Goal: Task Accomplishment & Management: Manage account settings

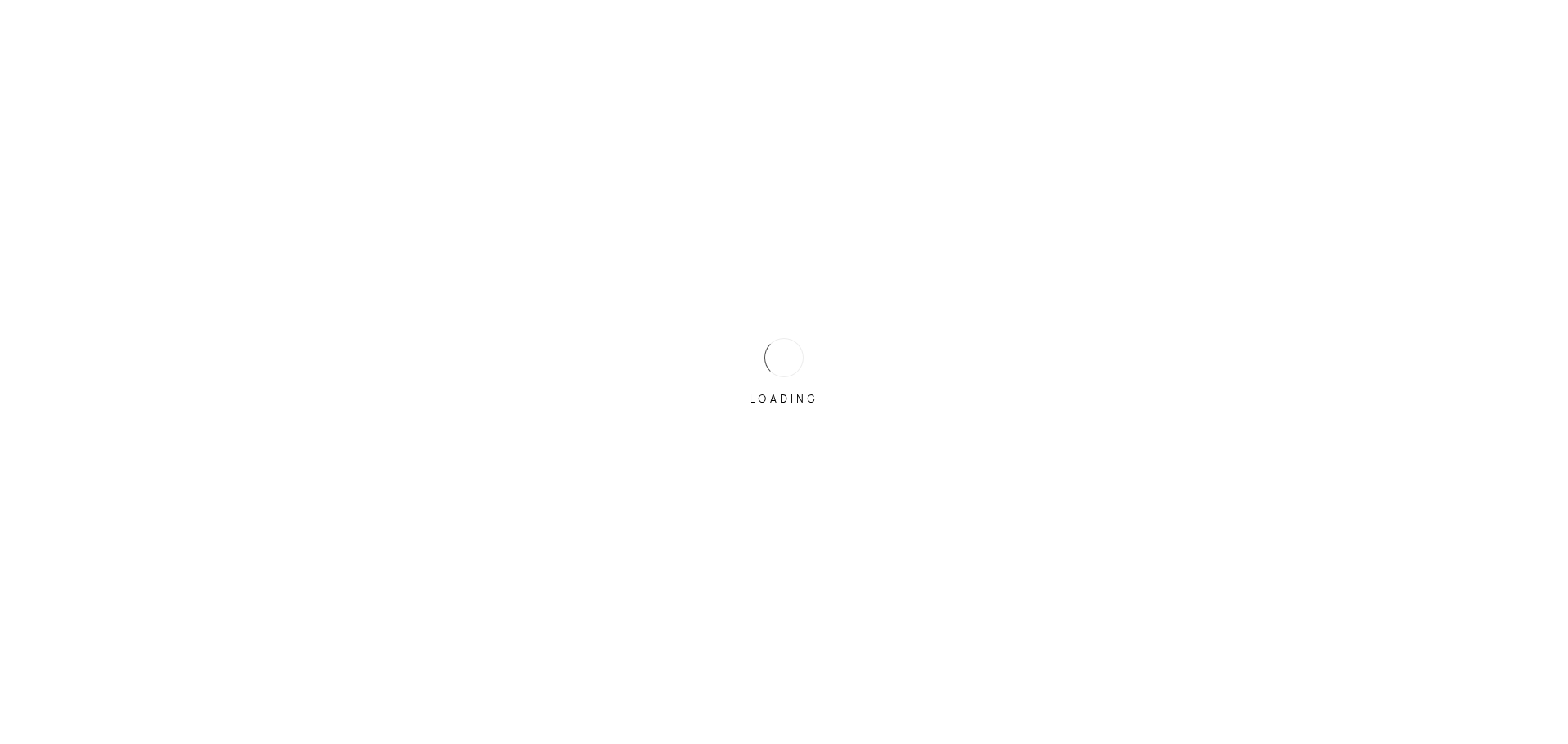
click at [776, 352] on div at bounding box center [784, 358] width 39 height 39
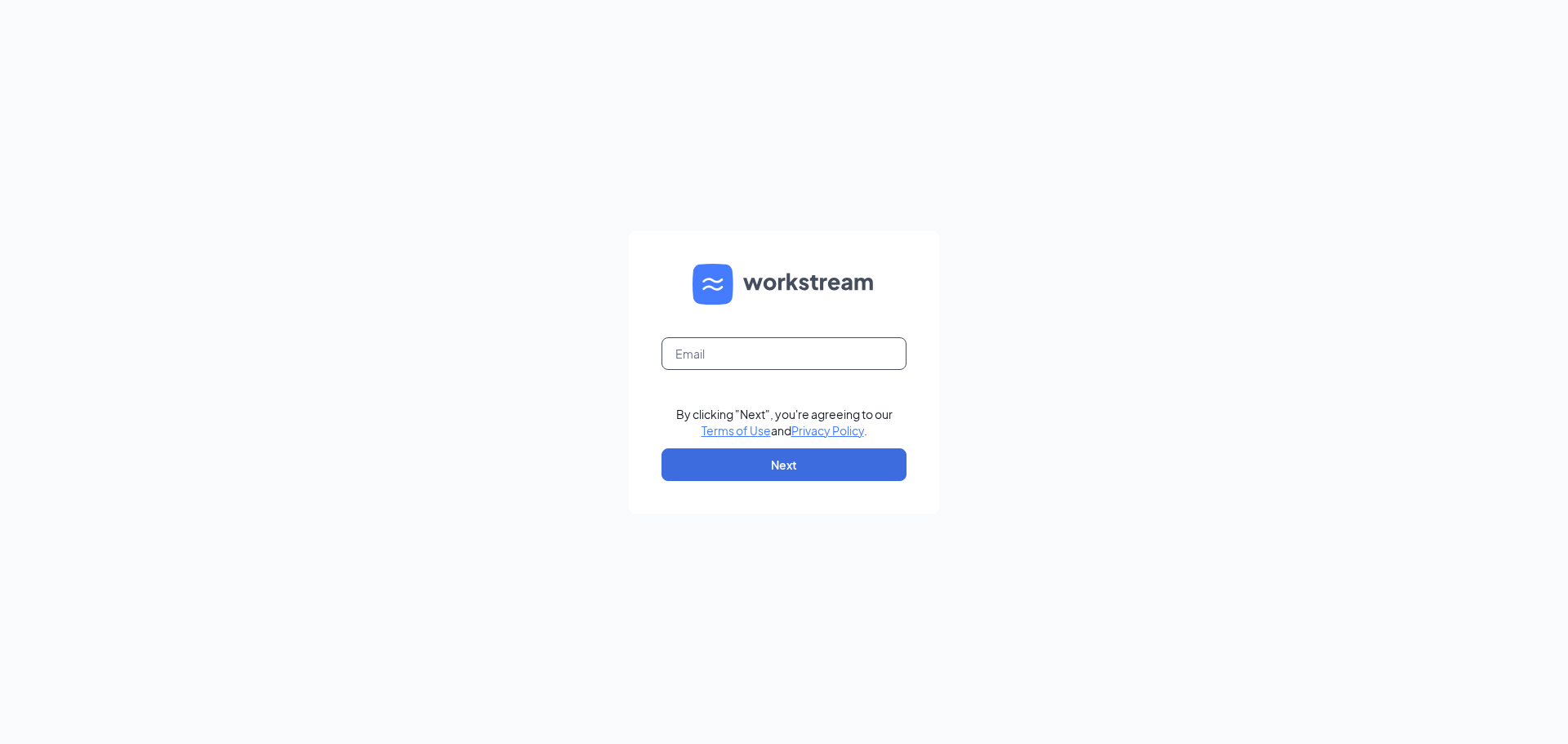
click at [774, 355] on input "text" at bounding box center [784, 354] width 245 height 33
type input "cscbeaufort1@sing-bev.com"
click at [889, 468] on button "Next" at bounding box center [784, 464] width 245 height 33
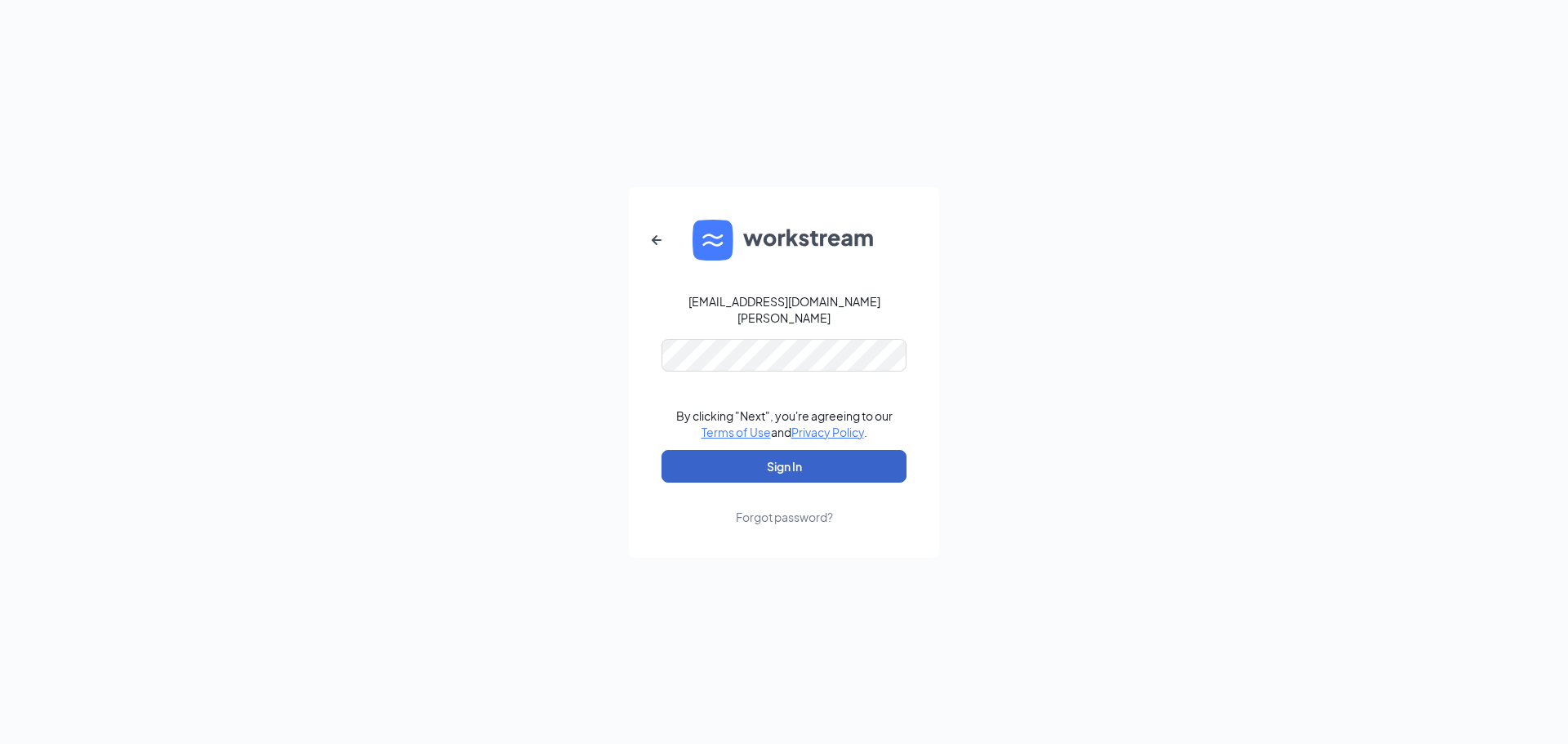
click at [754, 457] on button "Sign In" at bounding box center [784, 466] width 245 height 33
